Goal: Task Accomplishment & Management: Manage account settings

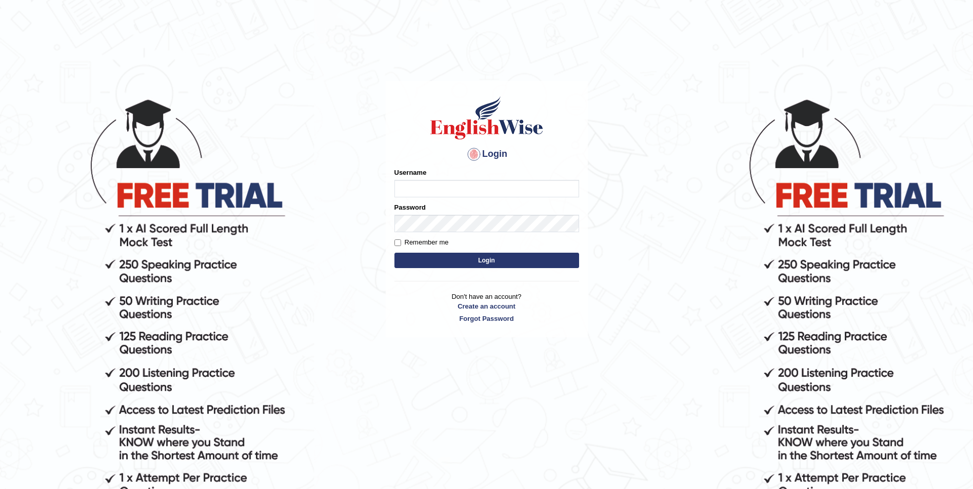
click at [427, 189] on input "Username" at bounding box center [486, 188] width 185 height 17
click at [434, 185] on input "Username" at bounding box center [486, 188] width 185 height 17
type input "e"
type input "E"
type input "Sobita_paramatta"
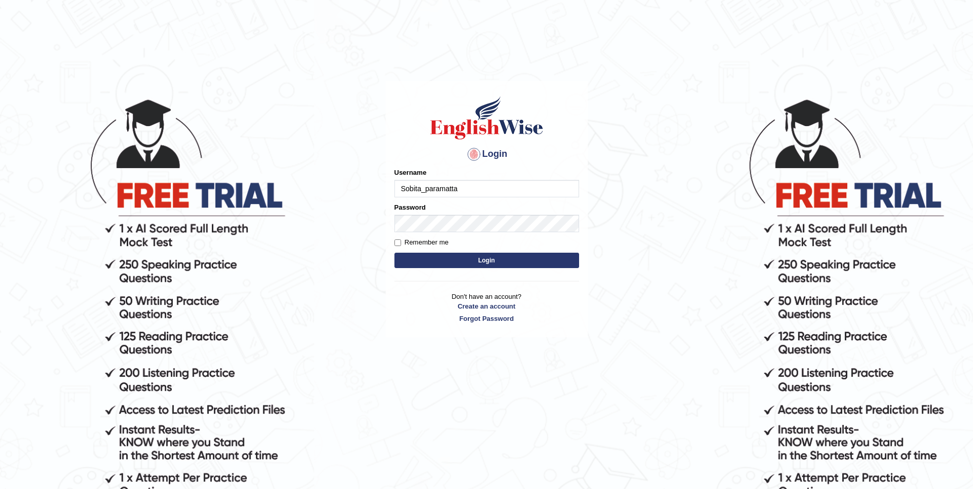
click at [409, 214] on div "Password" at bounding box center [486, 218] width 185 height 30
click at [394, 253] on button "Login" at bounding box center [486, 260] width 185 height 15
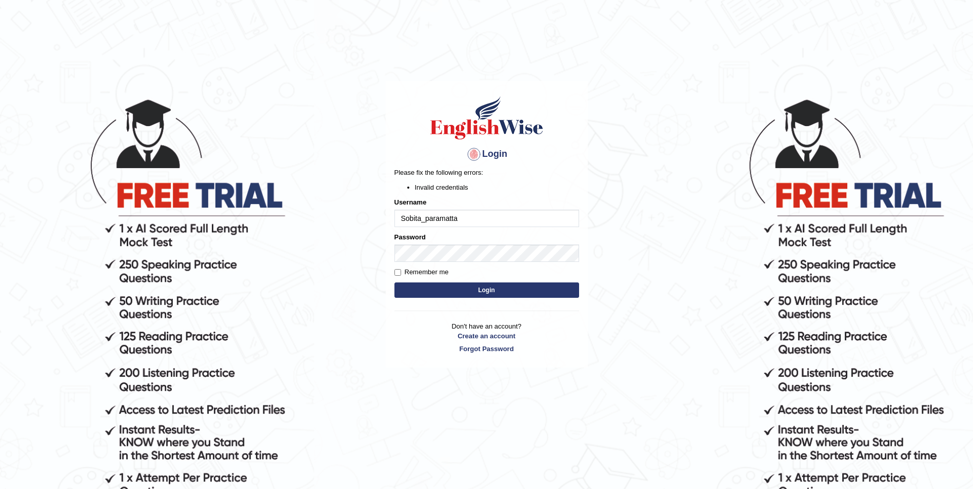
click at [449, 291] on button "Login" at bounding box center [486, 289] width 185 height 15
type input "Sobita_paramatta"
click at [418, 289] on button "Login" at bounding box center [486, 289] width 185 height 15
type input "S"
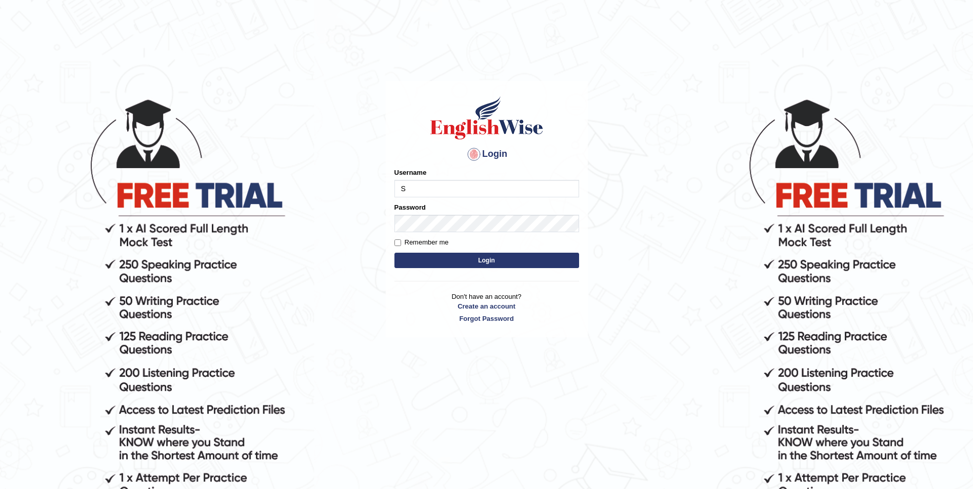
type input "Sobita_paramatta"
click at [439, 259] on button "Login" at bounding box center [486, 260] width 185 height 15
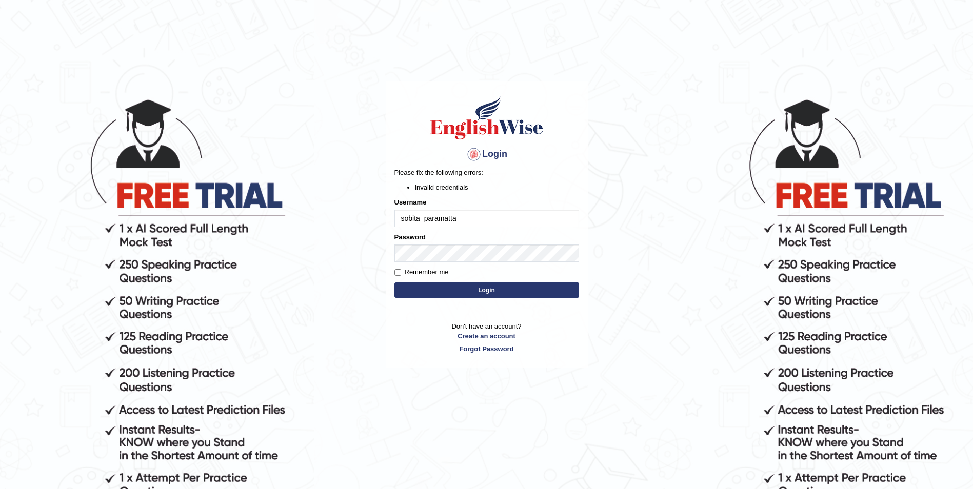
type input "sobita_paramatta"
click at [470, 291] on button "Login" at bounding box center [486, 289] width 185 height 15
type input "s"
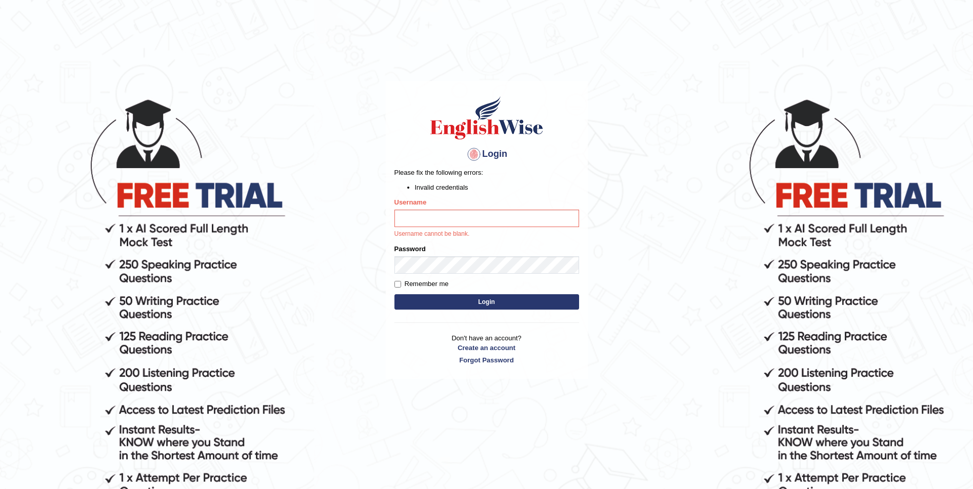
click at [284, 151] on body "Login Please fix the following errors: Invalid credentials Username Username ca…" at bounding box center [486, 293] width 973 height 489
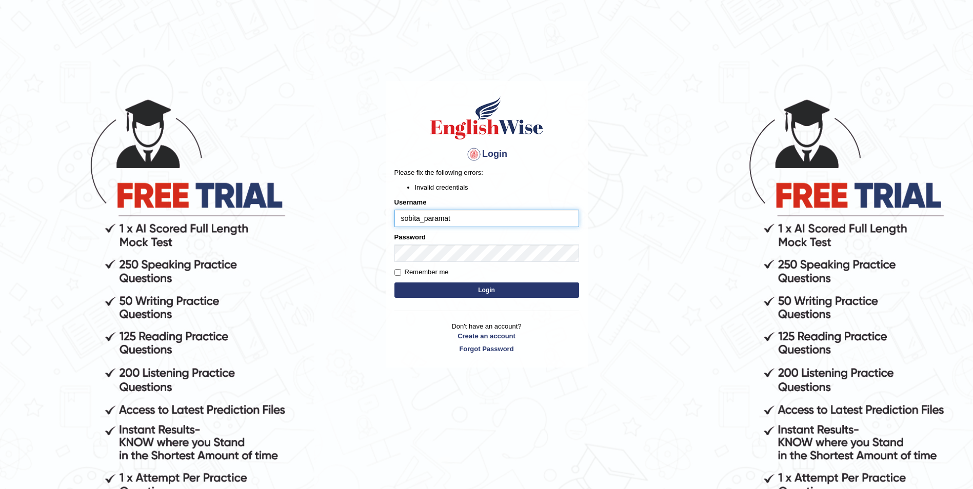
type input "sobita_paramat"
